Goal: Task Accomplishment & Management: Complete application form

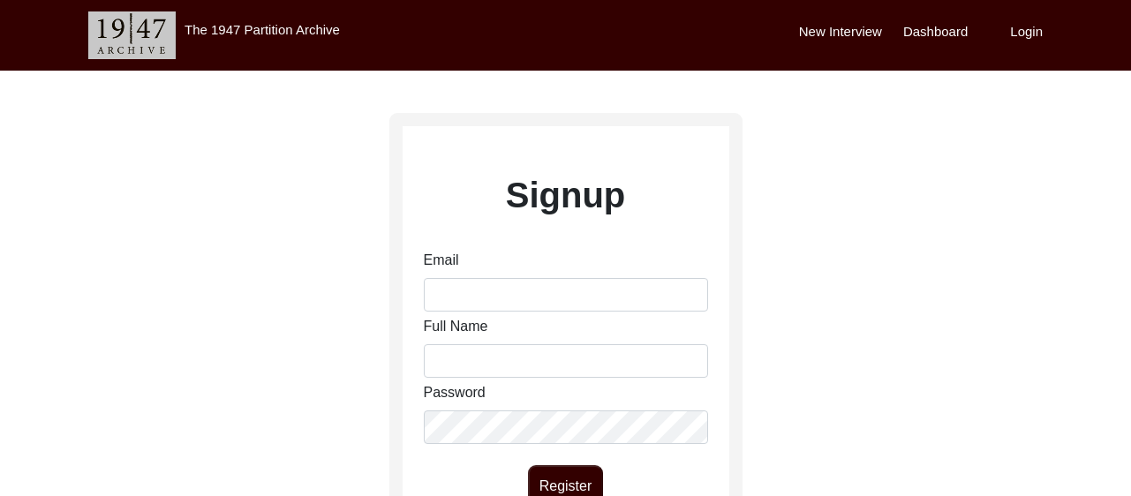
scroll to position [4, 0]
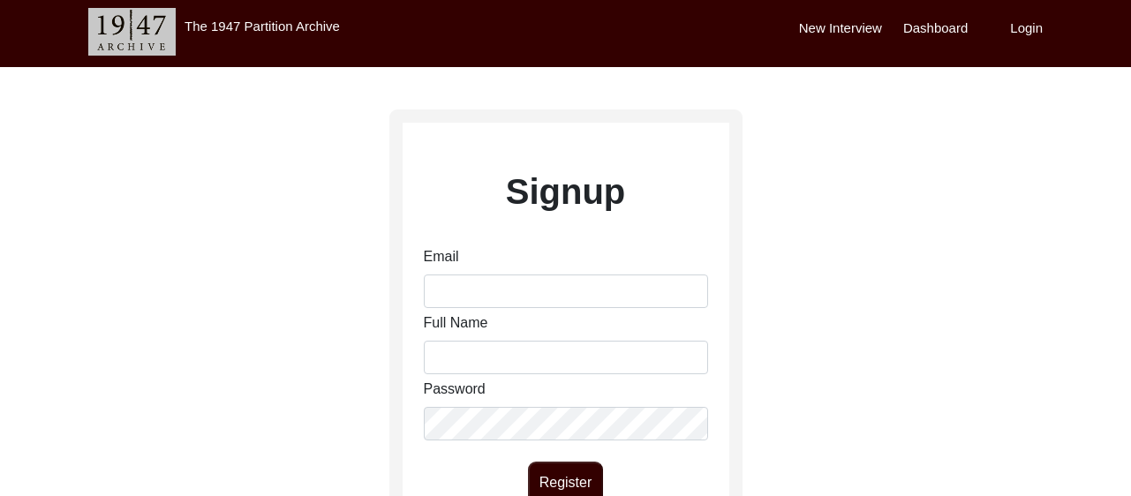
click at [1035, 36] on label "Login" at bounding box center [1026, 29] width 33 height 20
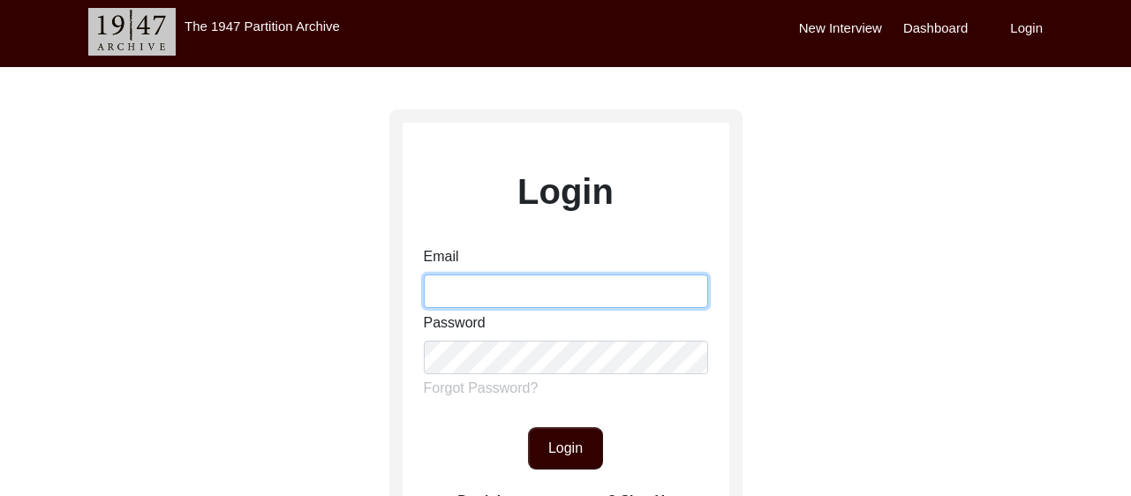
click at [538, 297] on input "Email" at bounding box center [566, 292] width 284 height 34
type input "[EMAIL_ADDRESS][DOMAIN_NAME]"
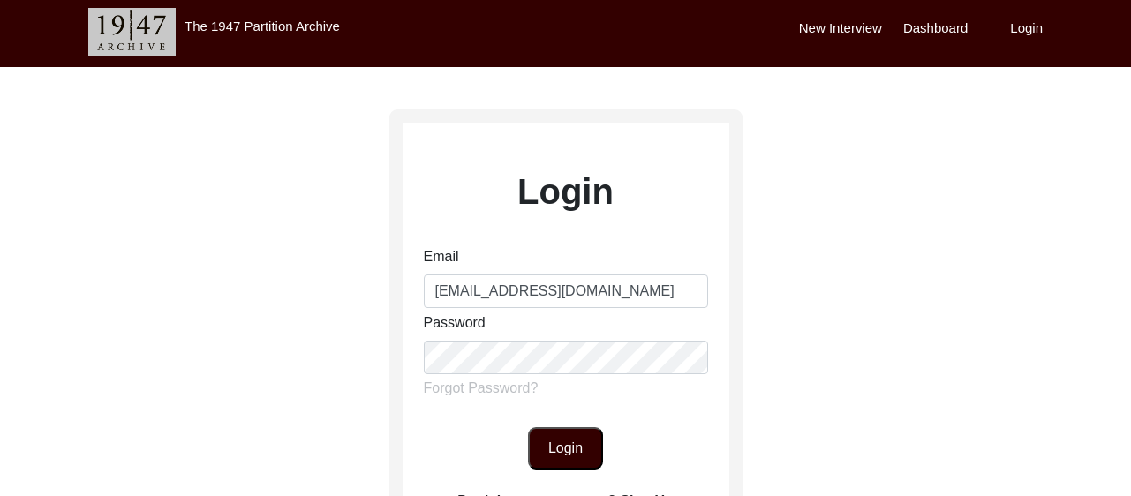
click at [591, 440] on button "Login" at bounding box center [565, 448] width 75 height 42
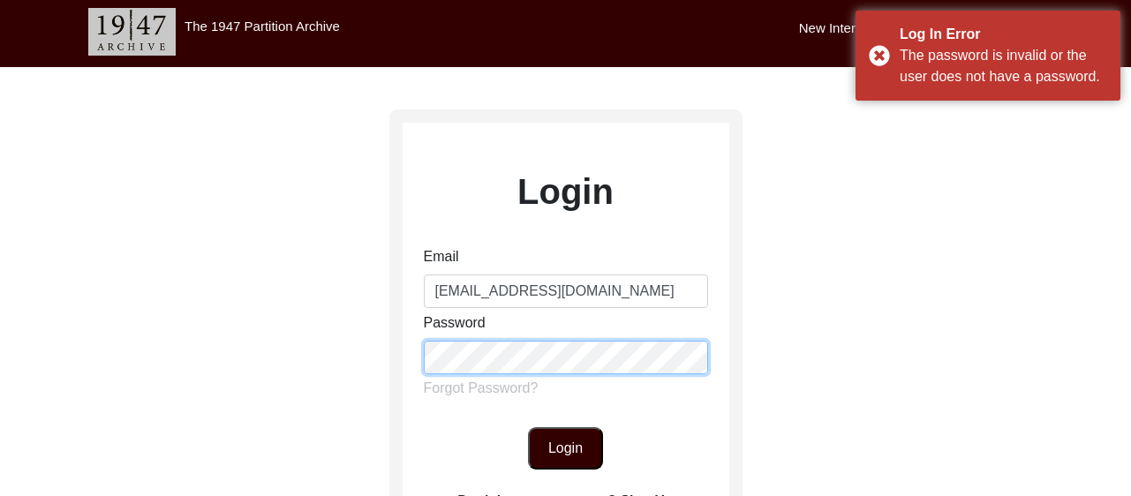
click at [211, 321] on div "Login Email [EMAIL_ADDRESS][DOMAIN_NAME] Password Forgot Password? Login Don't …" at bounding box center [565, 388] width 1131 height 643
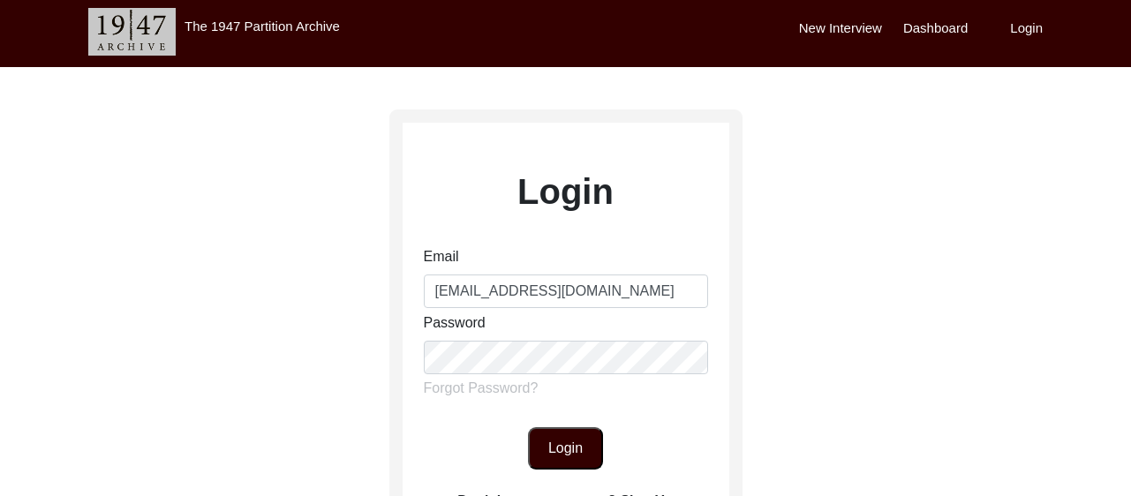
click at [535, 443] on button "Login" at bounding box center [565, 448] width 75 height 42
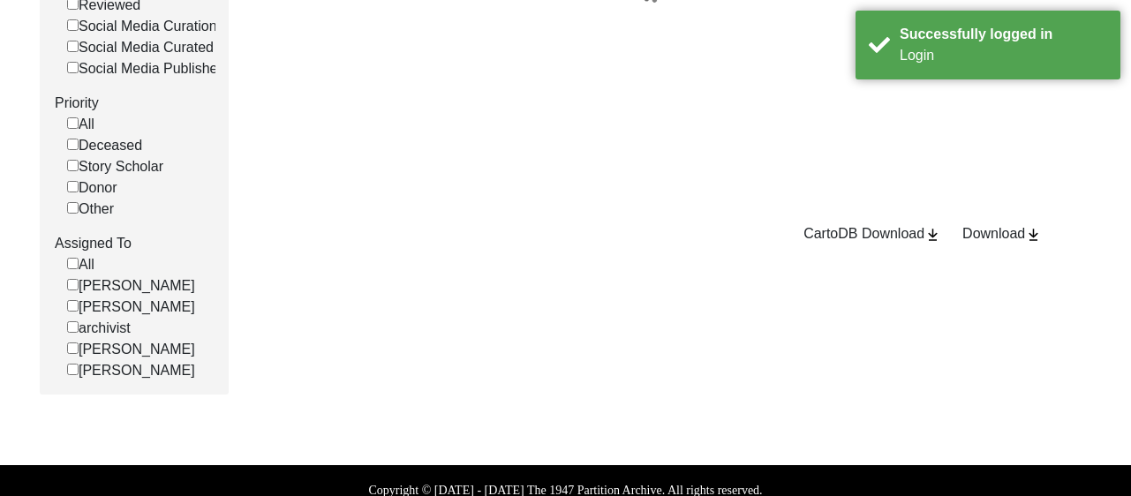
scroll to position [488, 0]
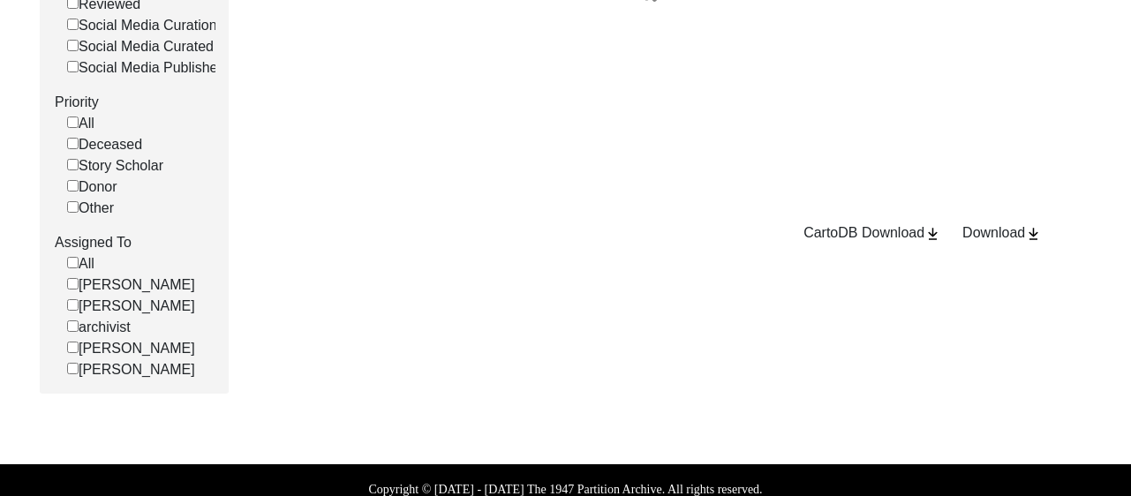
click at [72, 311] on input "[PERSON_NAME]" at bounding box center [72, 304] width 11 height 11
checkbox input "false"
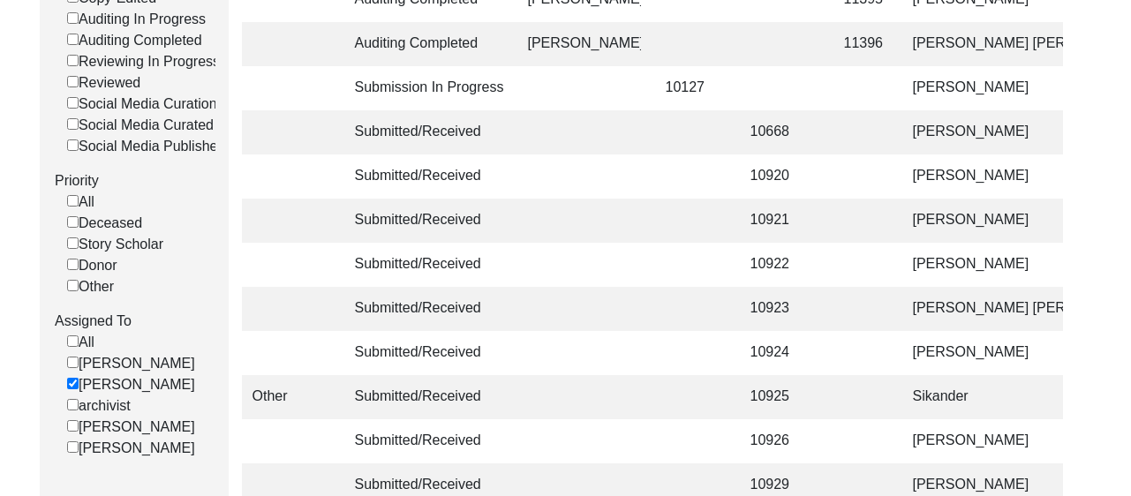
scroll to position [518, 0]
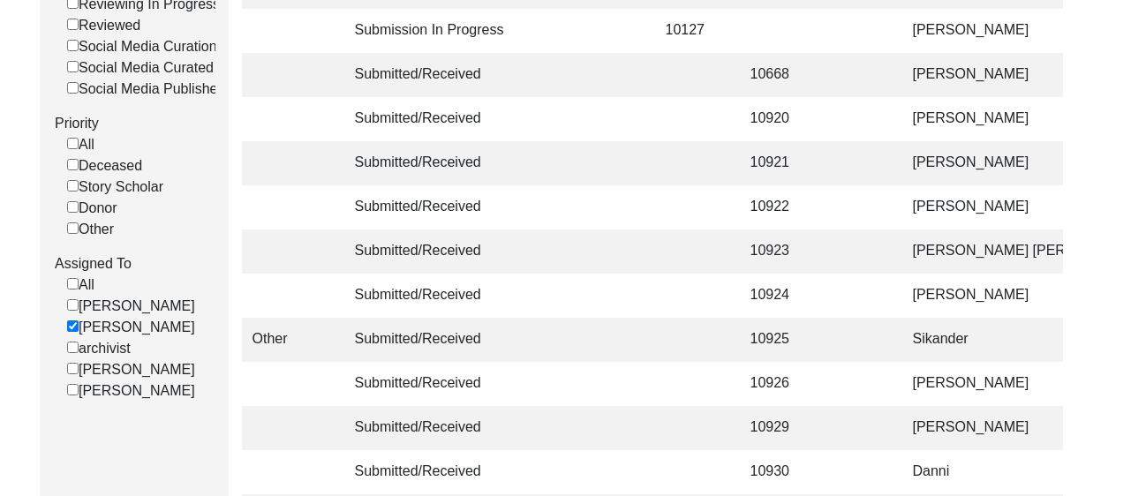
click at [68, 332] on input "[PERSON_NAME]" at bounding box center [72, 326] width 11 height 11
checkbox input "false"
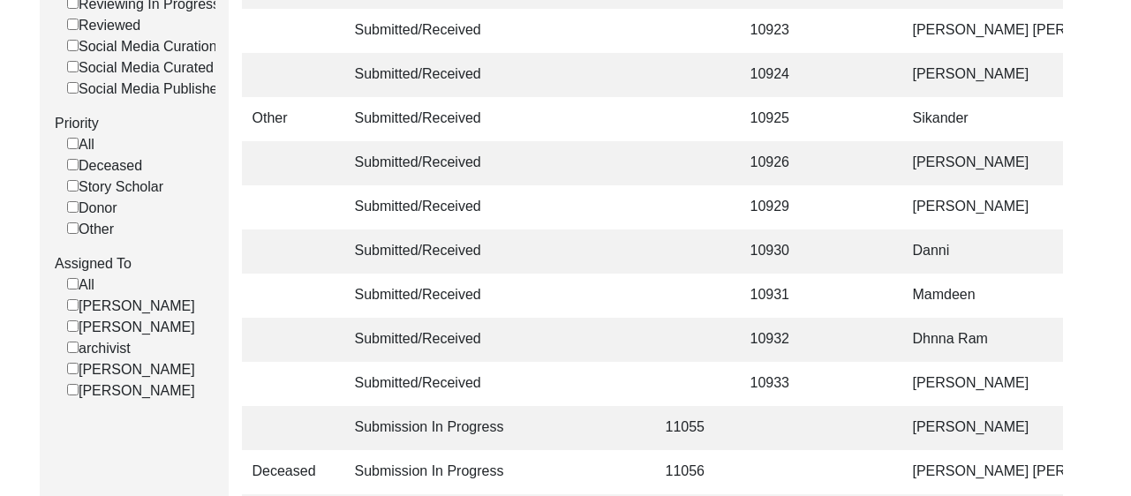
click at [73, 332] on input "[PERSON_NAME]" at bounding box center [72, 326] width 11 height 11
checkbox input "false"
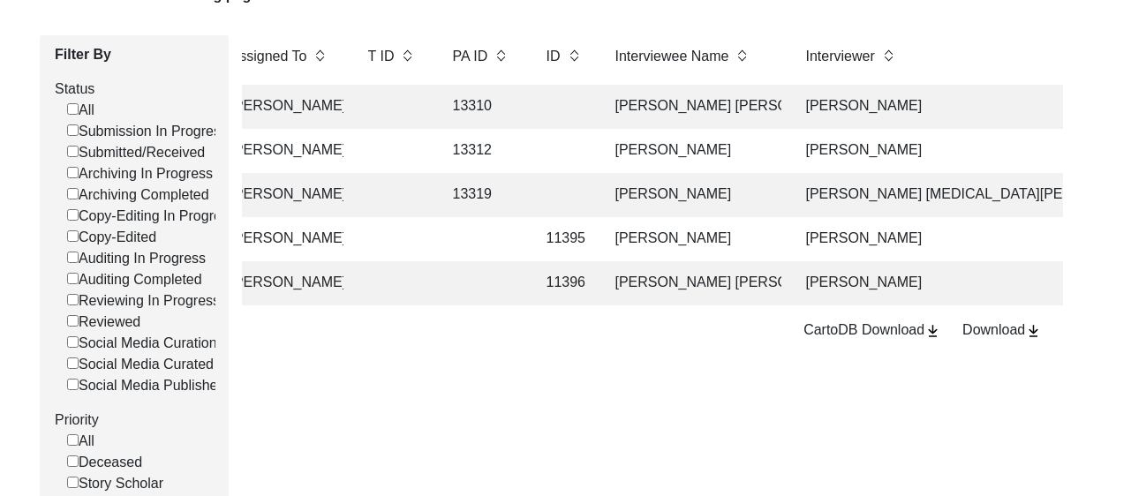
scroll to position [0, 289]
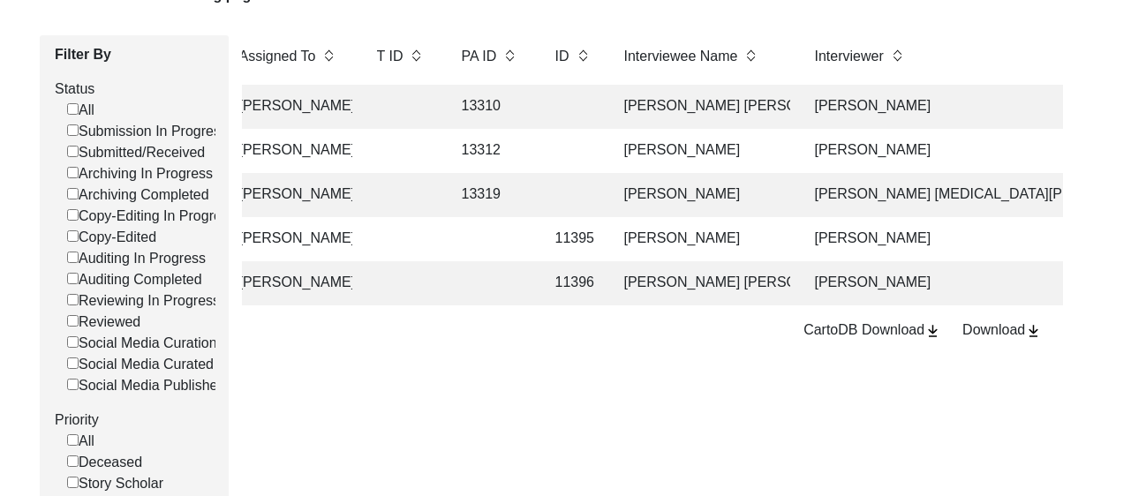
click at [505, 238] on td at bounding box center [490, 239] width 79 height 44
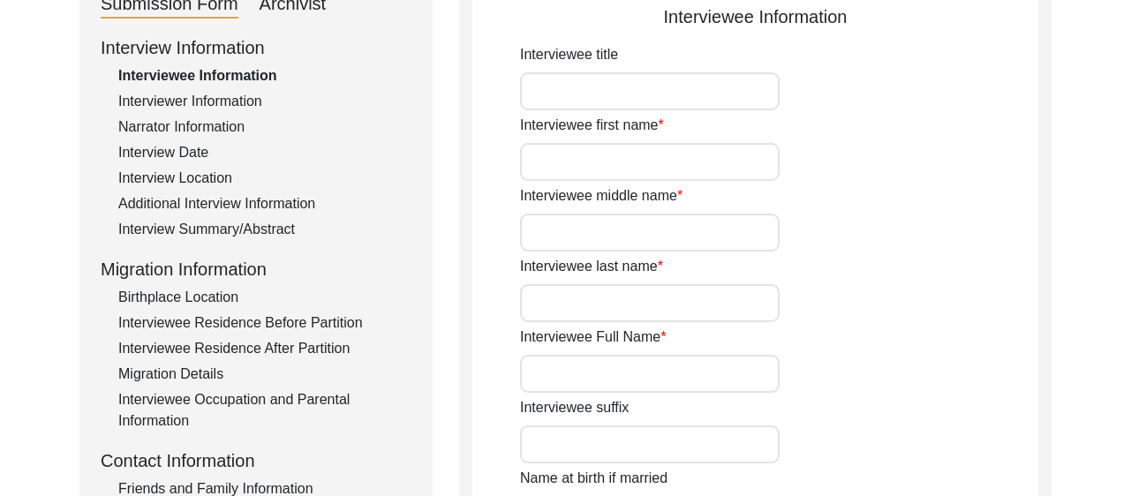
type input "Mr."
type input "[PERSON_NAME]"
type input "N/A"
type input "Mukhopadhyay"
type input "[PERSON_NAME]"
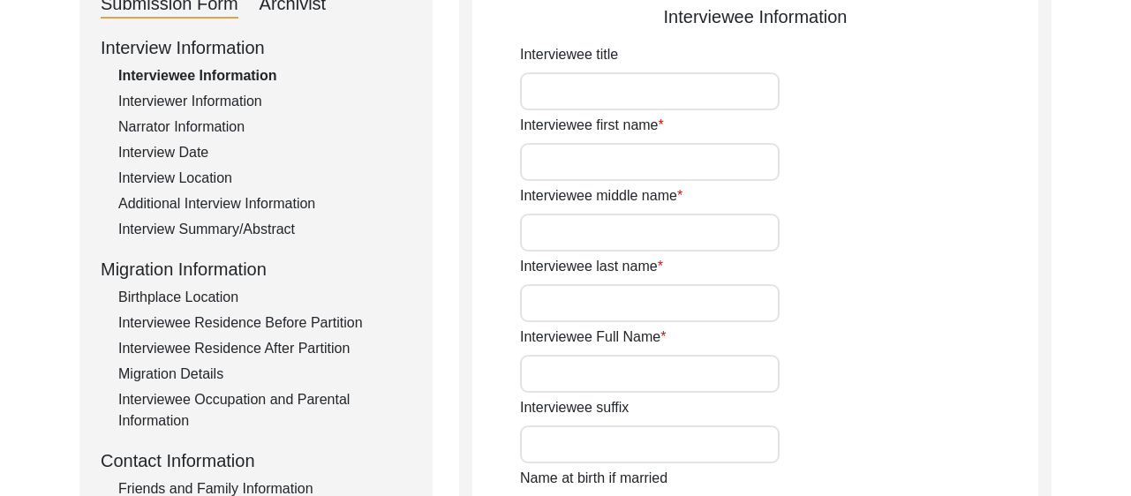
type input "[DATE]"
type input "79"
type input "[DEMOGRAPHIC_DATA]"
type input "Bengali"
type input "[DEMOGRAPHIC_DATA]"
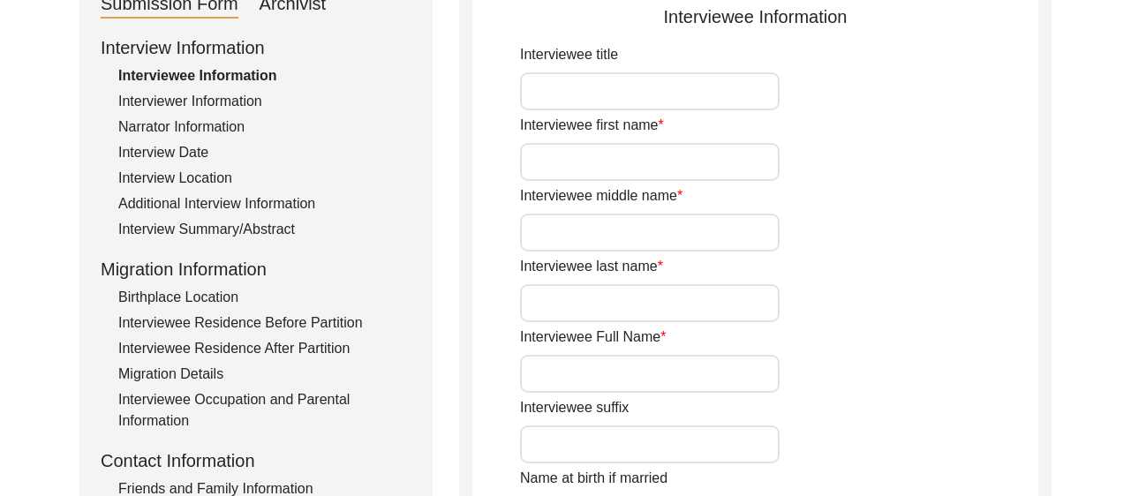
type input "Indian (Bengali)"
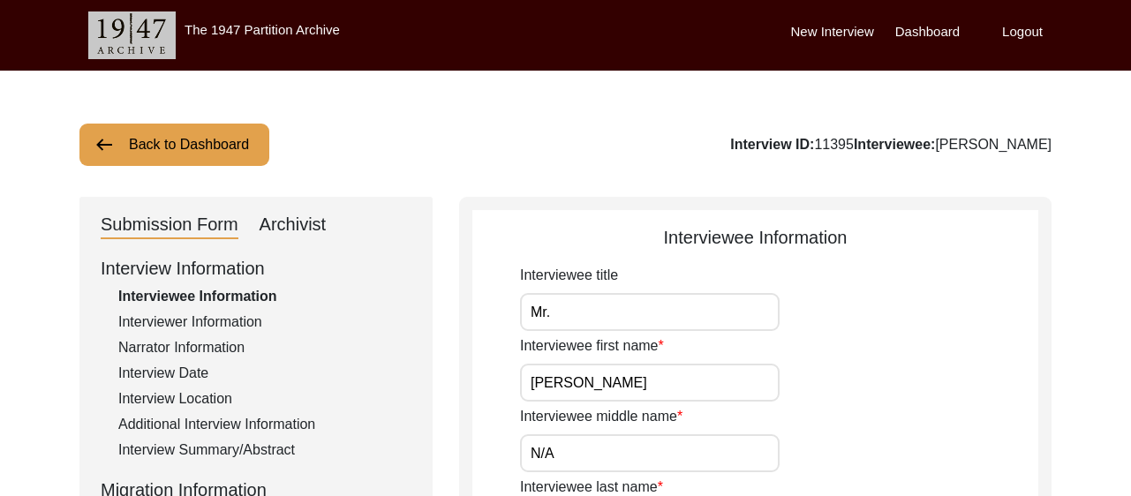
click at [305, 225] on div "Archivist" at bounding box center [293, 225] width 67 height 28
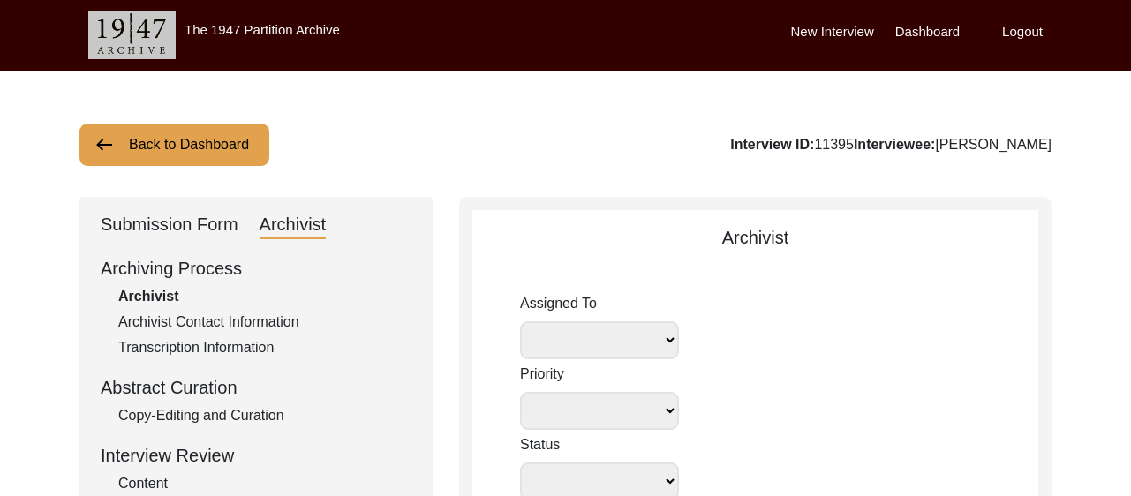
select select
select select "Auditing Completed"
type textarea "[DATE] [GEOGRAPHIC_DATA]: Assigned to Brianna to audit. Due [DATE]. [DATE] [GEO…"
radio input "true"
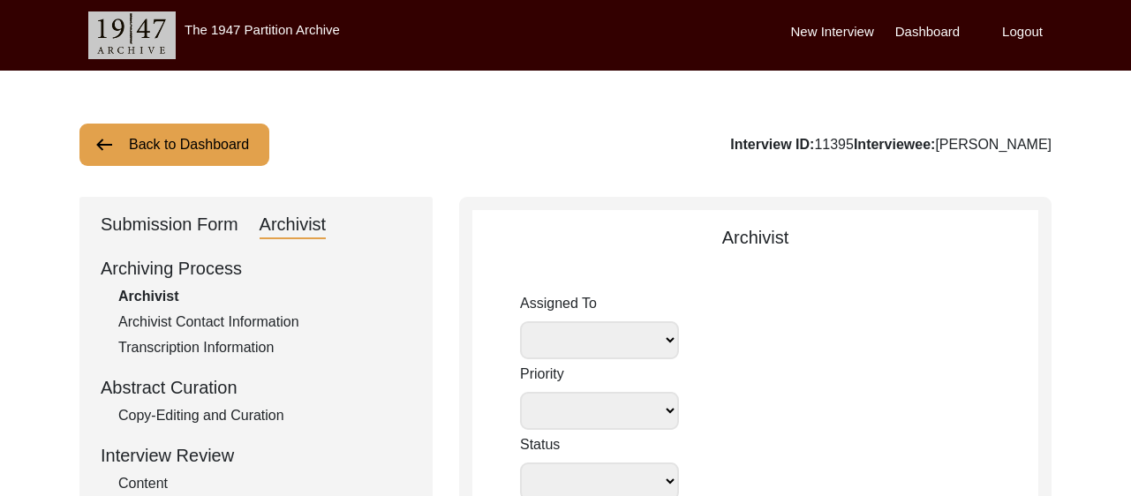
type input "[DATE]"
type textarea "Across all: Added titles Interviewee: [DEMOGRAPHIC_DATA] to [DEMOGRAPHIC_DATA] …"
type input "[DATE]"
type input "N/A"
radio input "true"
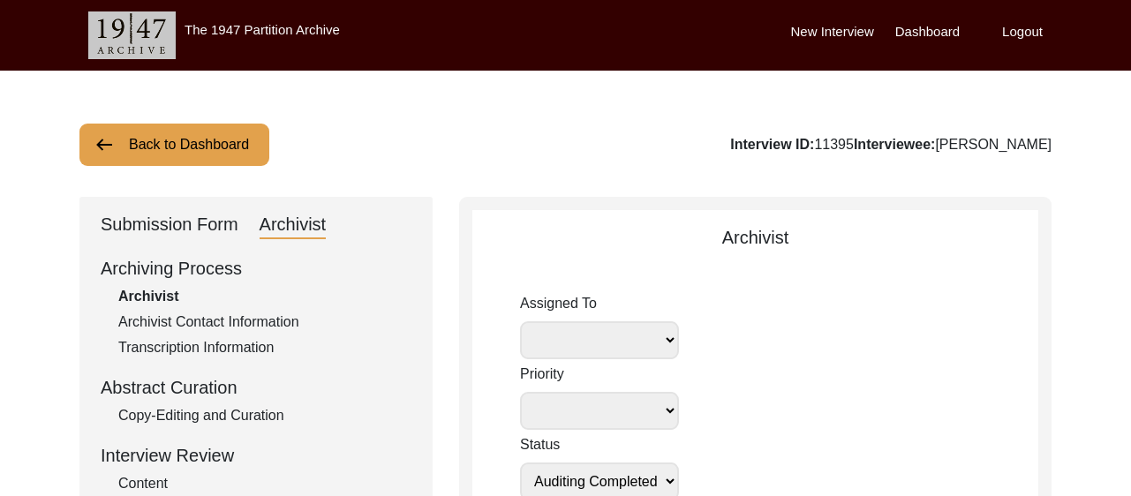
radio input "true"
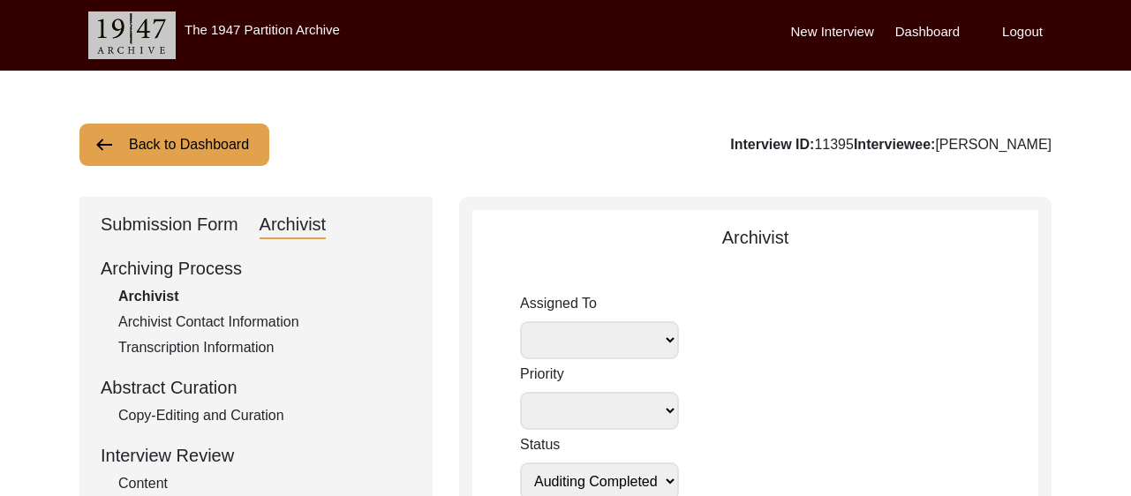
radio input "true"
type input "1:14:35"
radio input "true"
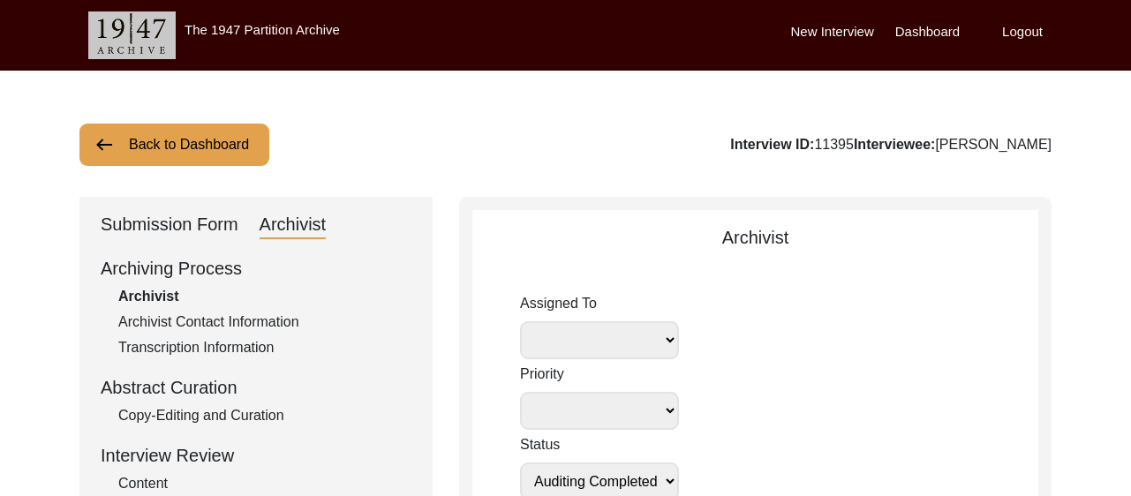
radio input "true"
type input "22"
radio input "true"
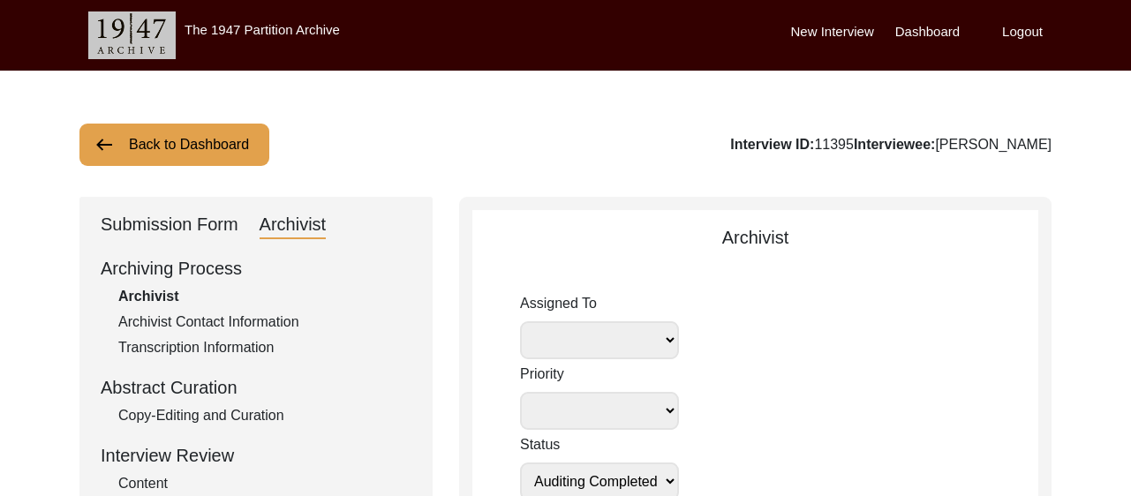
type input "Digital"
type input "N/A"
type input "mp3"
type textarea "[PERSON_NAME] length: 0:04:51"
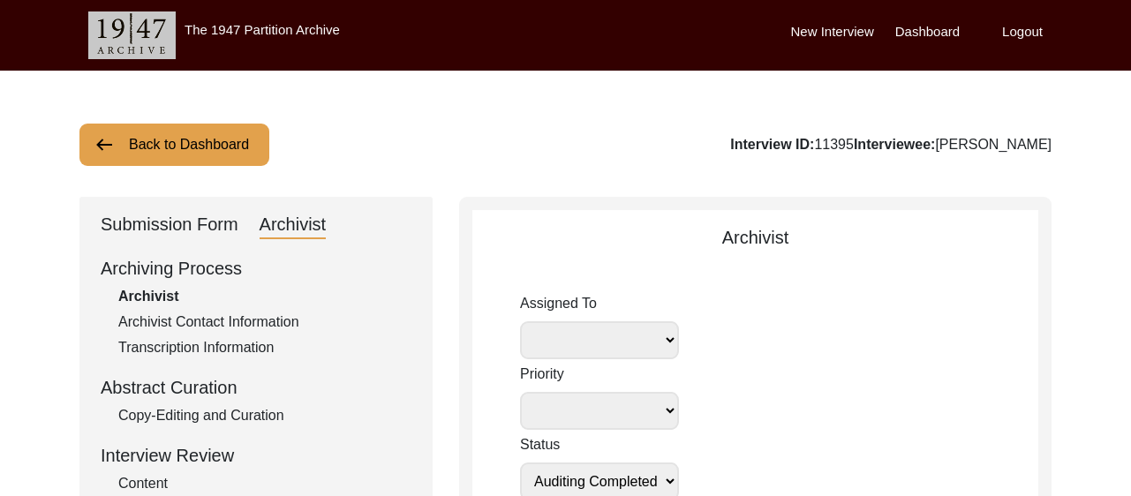
type input "mp3"
type input "194.8 MB"
select select "442"
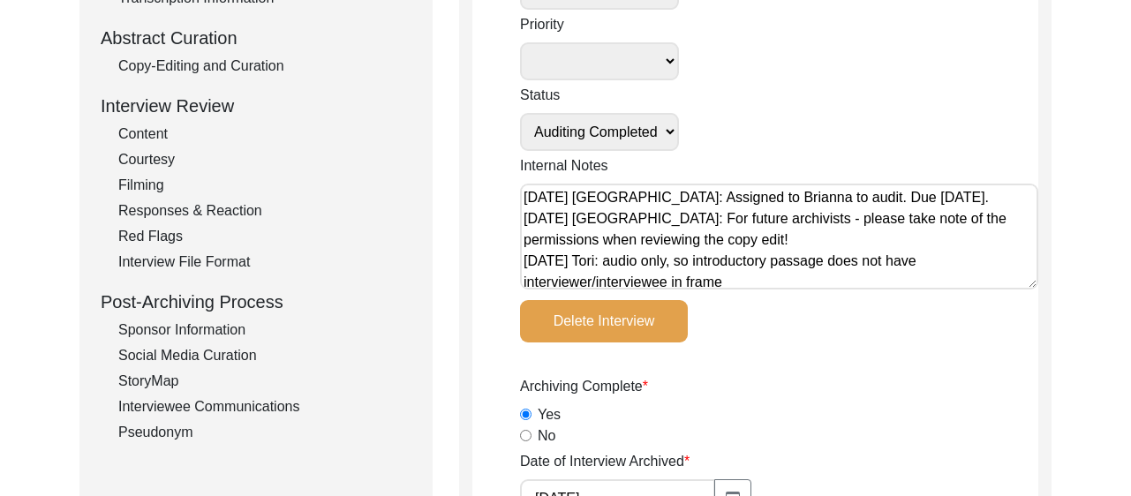
scroll to position [353, 0]
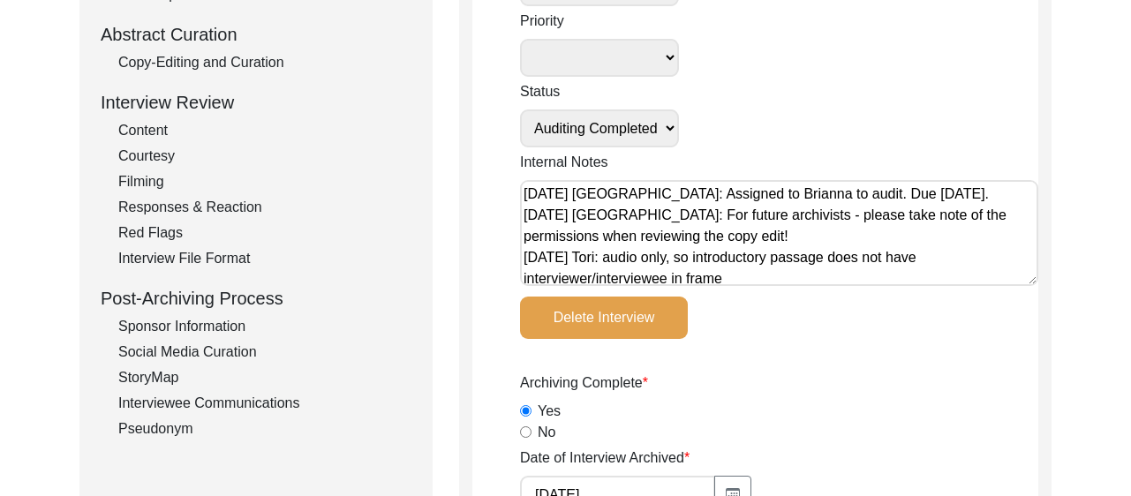
drag, startPoint x: 895, startPoint y: 194, endPoint x: 1005, endPoint y: 201, distance: 110.6
click at [1005, 201] on textarea "[DATE] [GEOGRAPHIC_DATA]: Assigned to Brianna to audit. Due [DATE]. [DATE] [GEO…" at bounding box center [779, 233] width 518 height 106
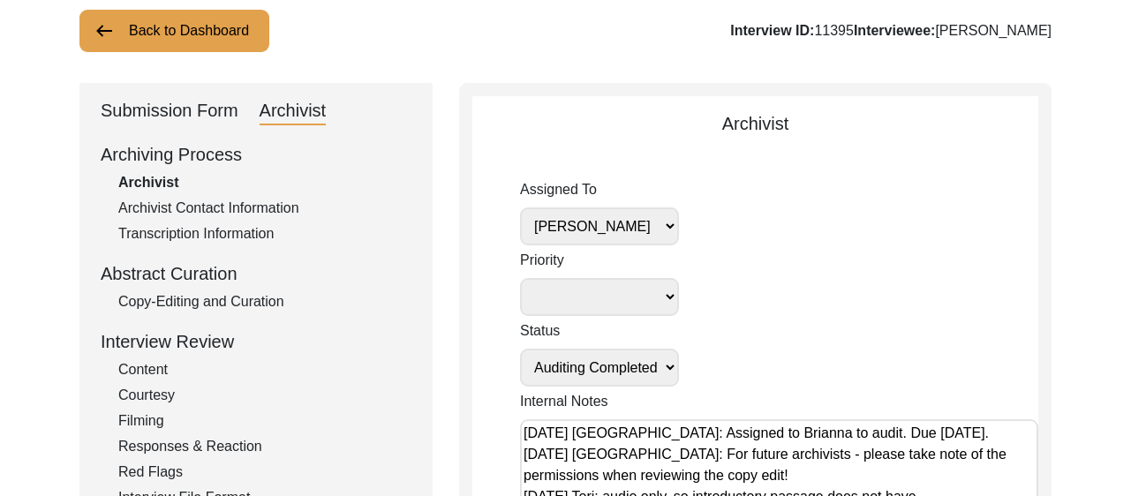
scroll to position [119, 0]
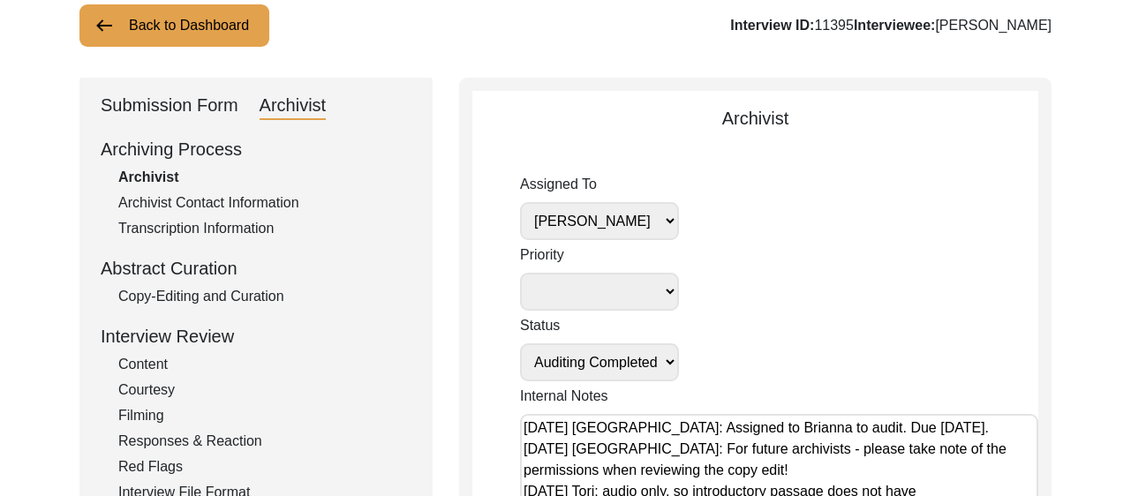
click at [205, 291] on div "Copy-Editing and Curation" at bounding box center [264, 296] width 293 height 21
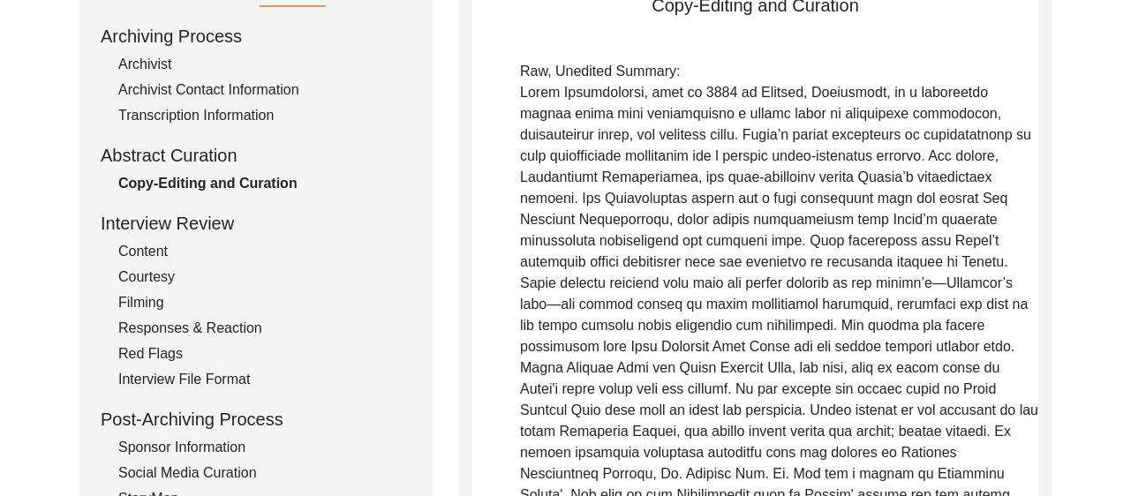
scroll to position [238, 0]
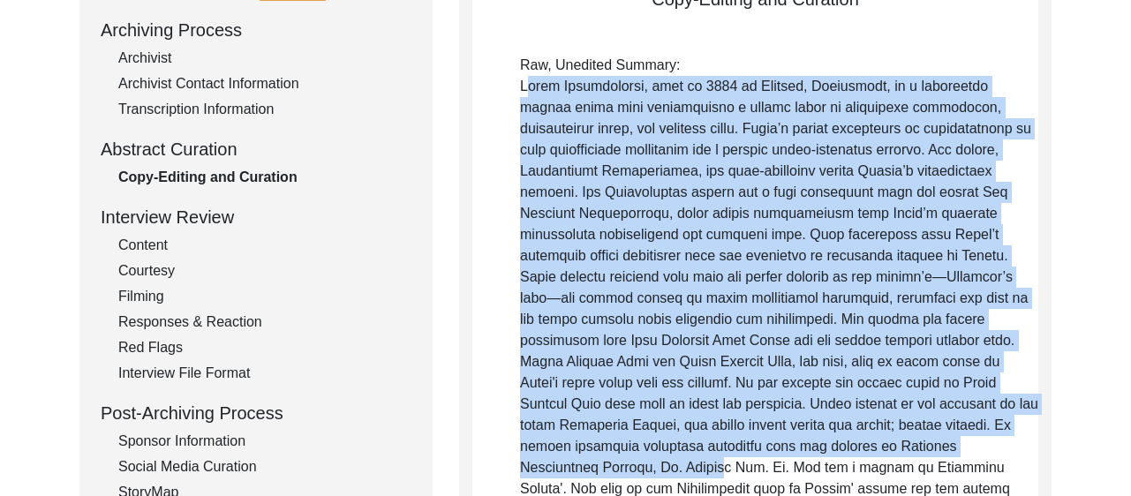
drag, startPoint x: 517, startPoint y: 85, endPoint x: 1018, endPoint y: 451, distance: 621.3
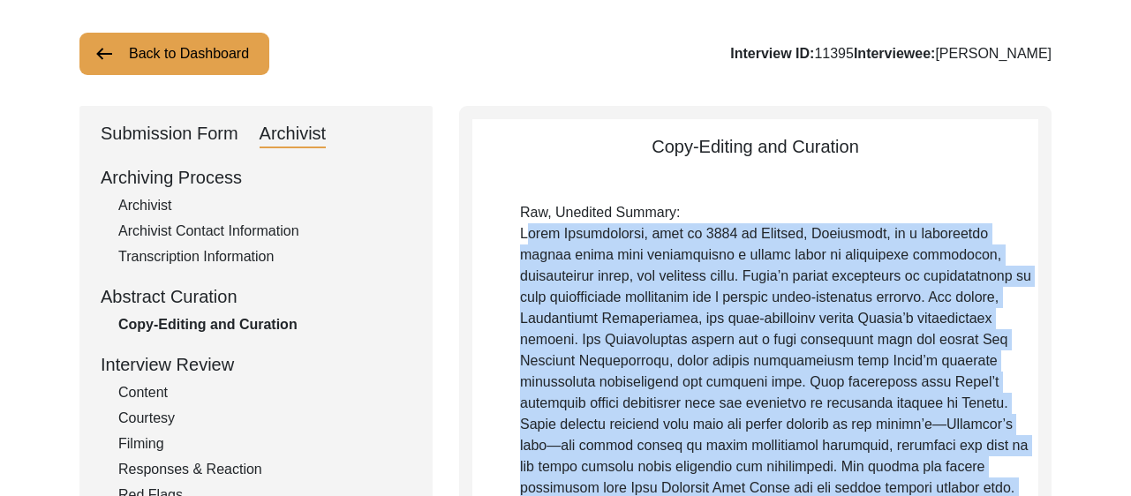
scroll to position [0, 0]
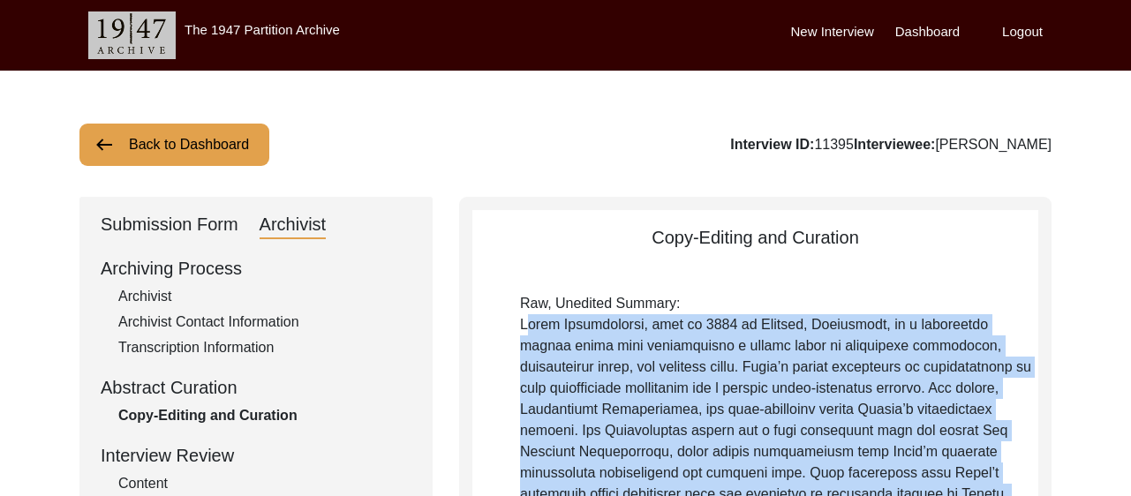
click at [182, 154] on button "Back to Dashboard" at bounding box center [174, 145] width 190 height 42
